Goal: Navigation & Orientation: Find specific page/section

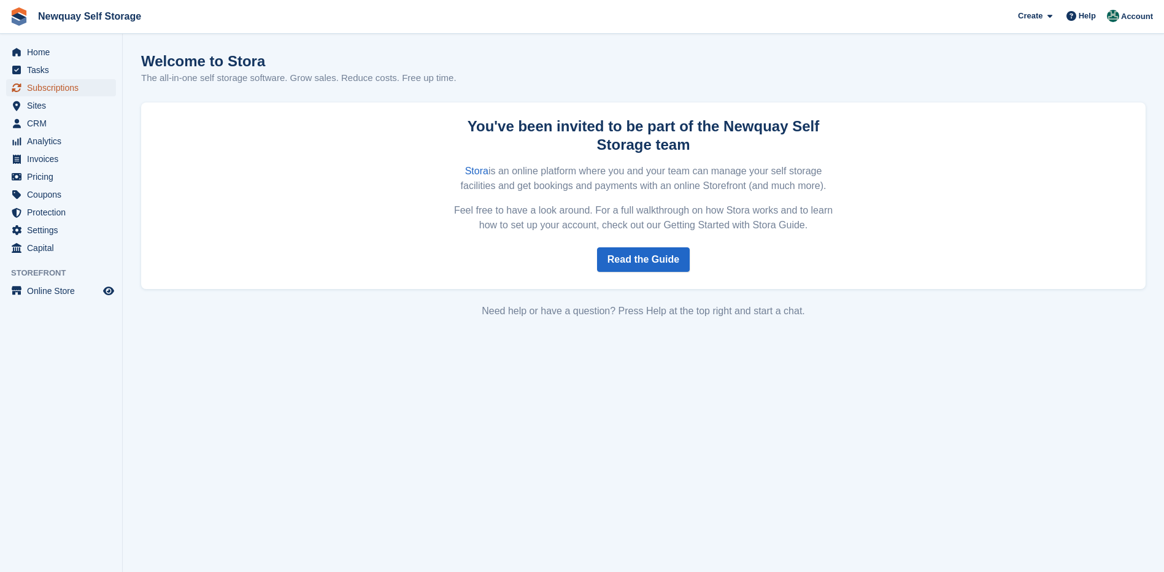
click at [67, 87] on span "Subscriptions" at bounding box center [64, 87] width 74 height 17
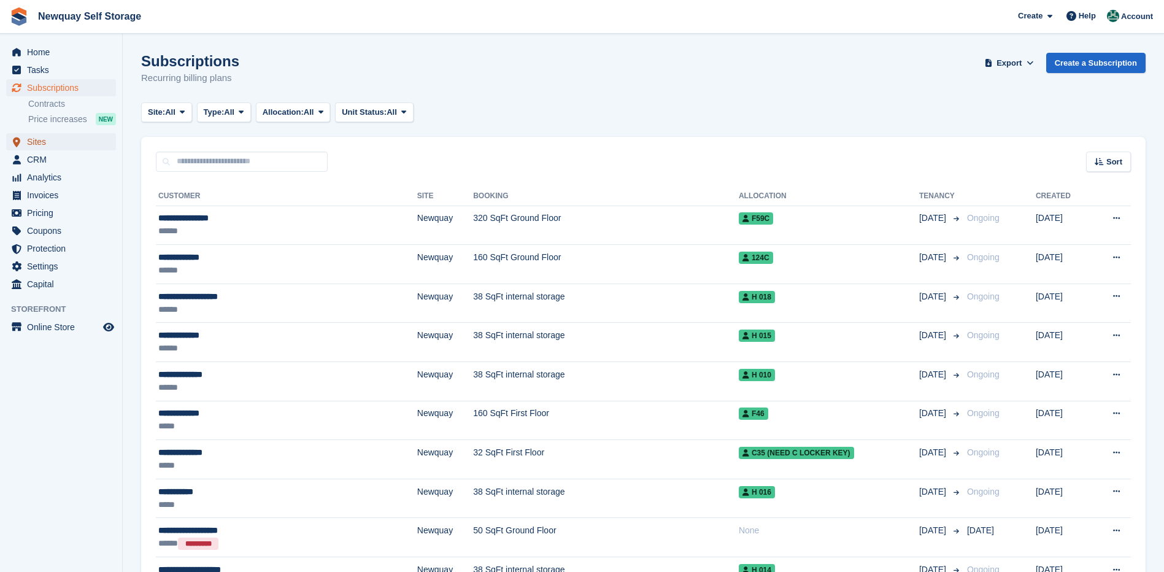
click at [36, 137] on span "Sites" at bounding box center [64, 141] width 74 height 17
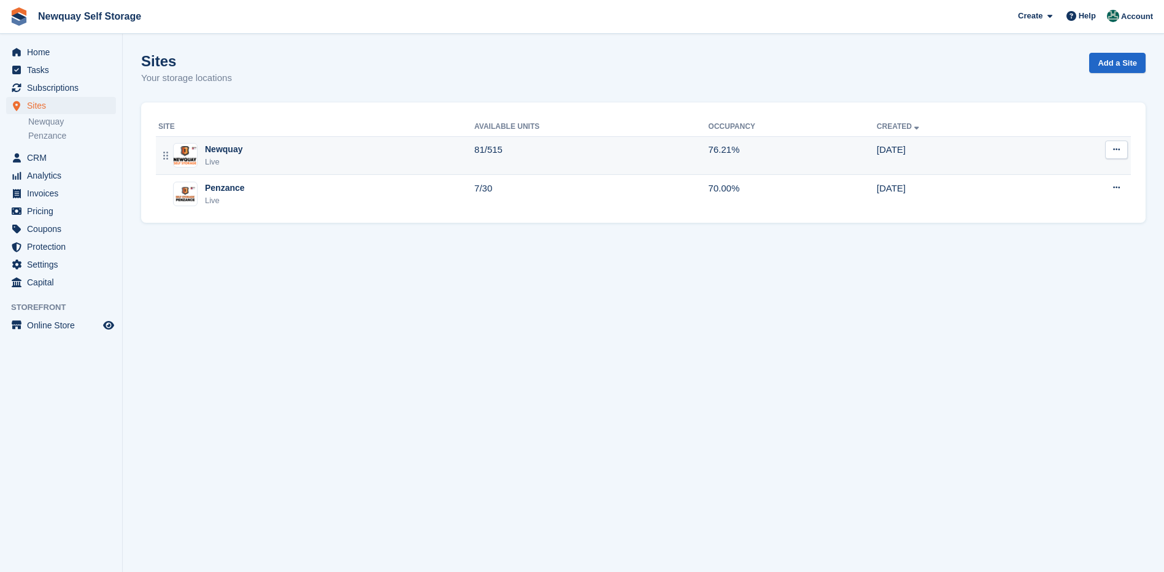
click at [212, 154] on div "Newquay" at bounding box center [223, 149] width 37 height 13
